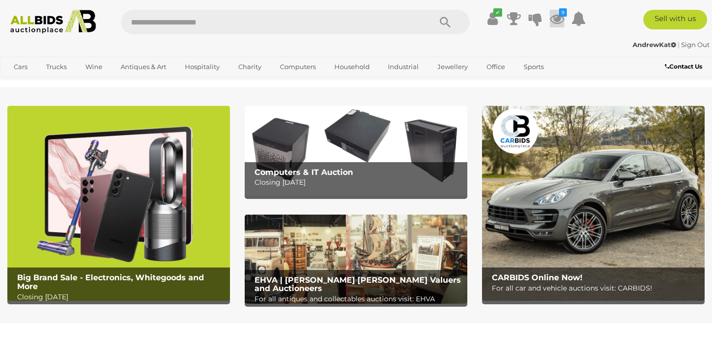
click at [557, 14] on icon at bounding box center [557, 19] width 15 height 18
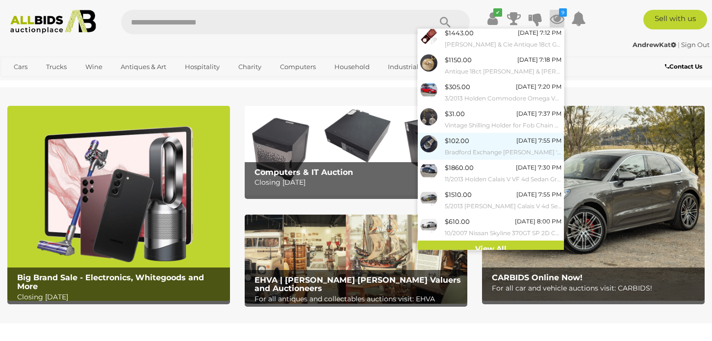
scroll to position [63, 0]
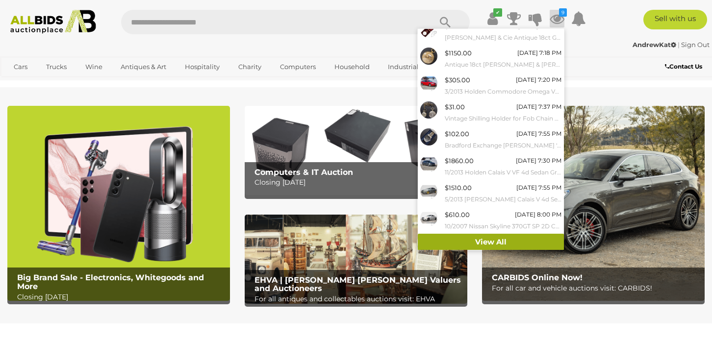
click at [477, 240] on link "View All" at bounding box center [491, 242] width 146 height 17
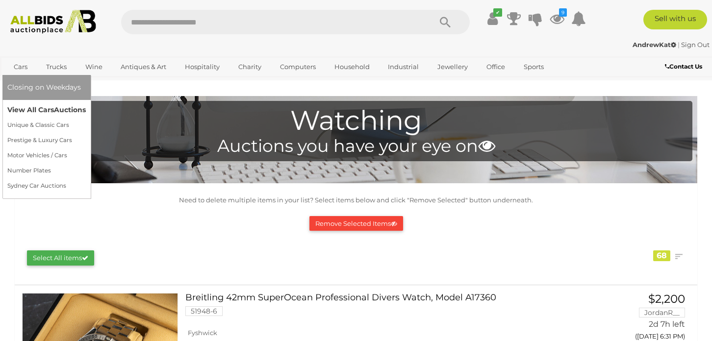
click at [32, 109] on link "View All Cars Auctions" at bounding box center [46, 110] width 78 height 15
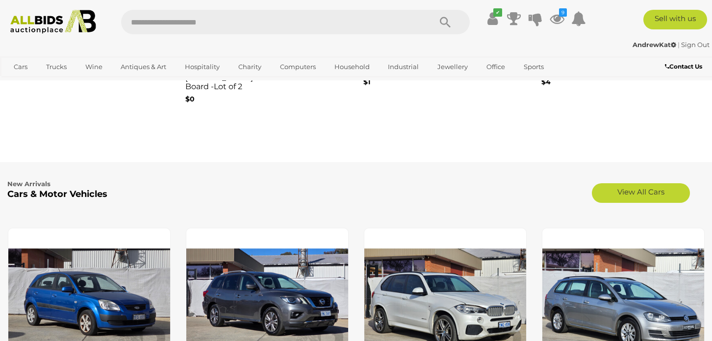
scroll to position [883, 0]
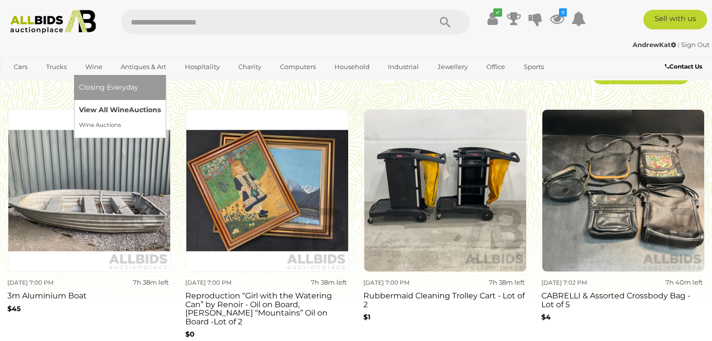
click at [95, 110] on link "View All Wine Auctions" at bounding box center [120, 110] width 82 height 15
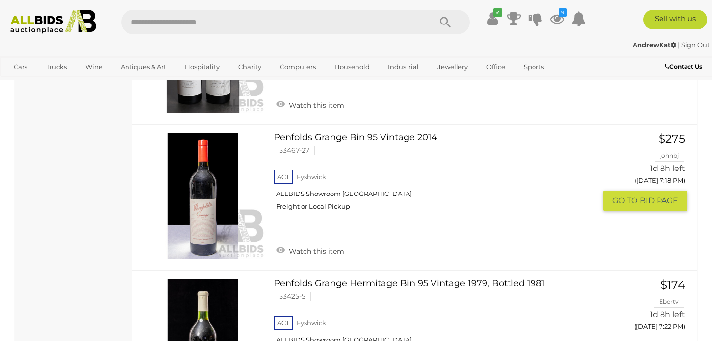
scroll to position [3728, 0]
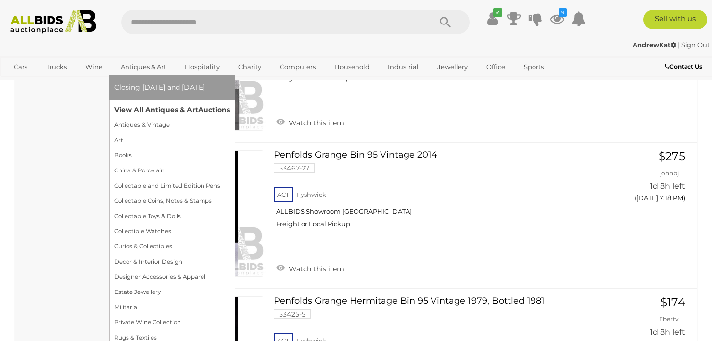
click at [159, 112] on link "View All Antiques & Art Auctions" at bounding box center [172, 110] width 116 height 15
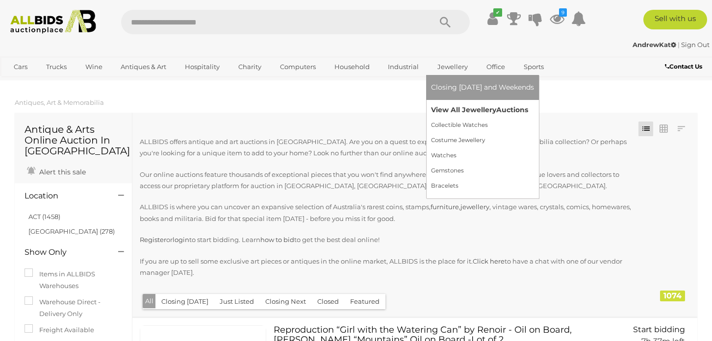
click at [449, 107] on link "View All Jewellery Auctions" at bounding box center [482, 110] width 103 height 15
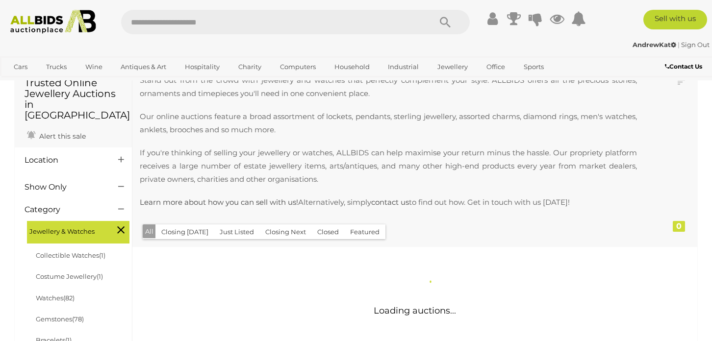
scroll to position [49, 0]
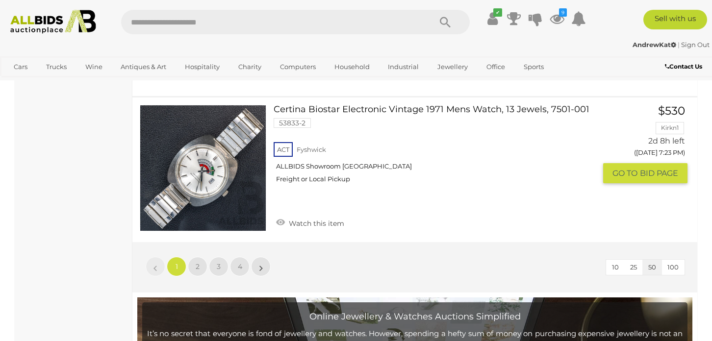
scroll to position [7750, 0]
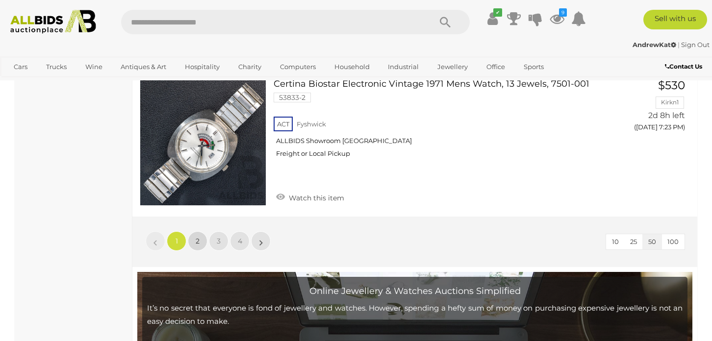
click at [196, 237] on span "2" at bounding box center [198, 241] width 4 height 9
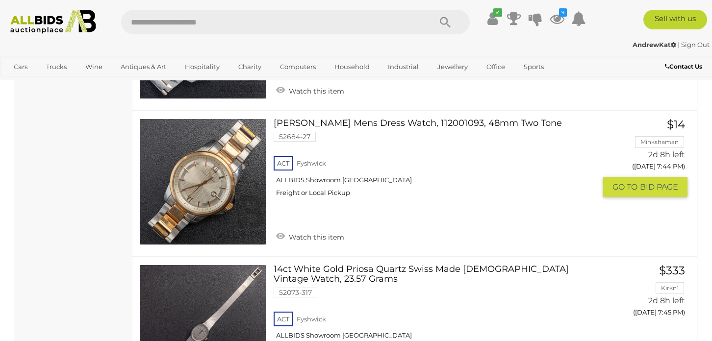
scroll to position [2763, 0]
